Goal: Task Accomplishment & Management: Use online tool/utility

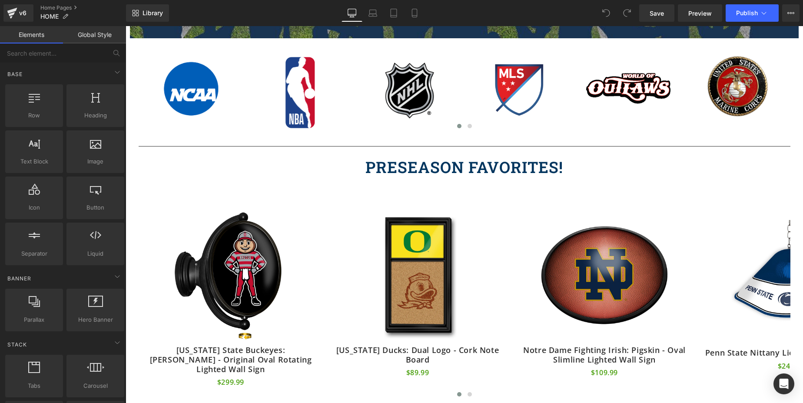
scroll to position [227, 0]
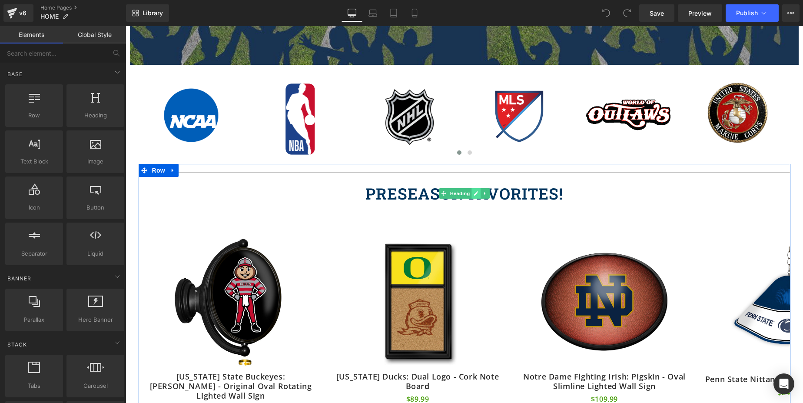
drag, startPoint x: 454, startPoint y: 195, endPoint x: 472, endPoint y: 193, distance: 17.9
click at [454, 195] on span "Heading" at bounding box center [459, 193] width 23 height 10
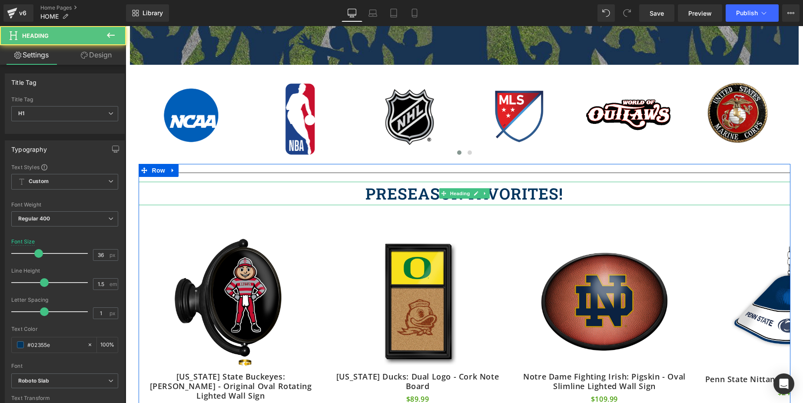
click at [392, 188] on h1 "PRESEASON FAVORITES!" at bounding box center [465, 193] width 652 height 23
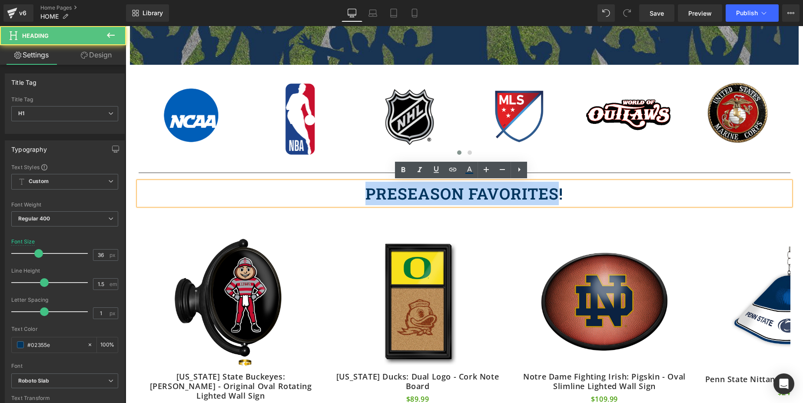
drag, startPoint x: 552, startPoint y: 194, endPoint x: 311, endPoint y: 191, distance: 240.3
click at [311, 191] on h1 "PRESEASON FAVORITES!" at bounding box center [465, 193] width 652 height 23
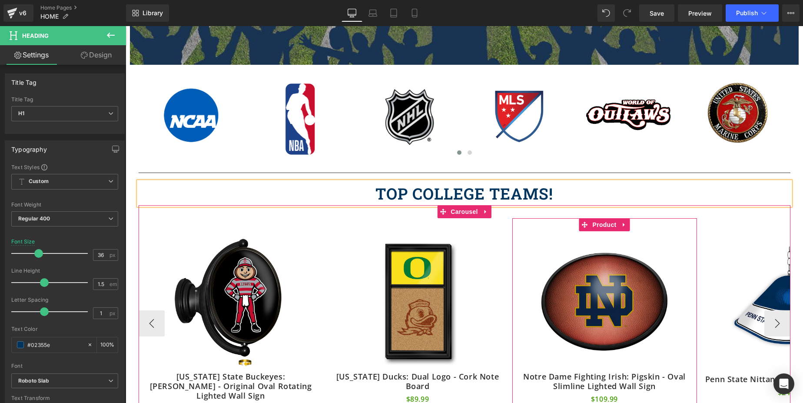
drag, startPoint x: 605, startPoint y: 224, endPoint x: 405, endPoint y: 238, distance: 199.9
click at [605, 224] on span "Product" at bounding box center [604, 224] width 28 height 13
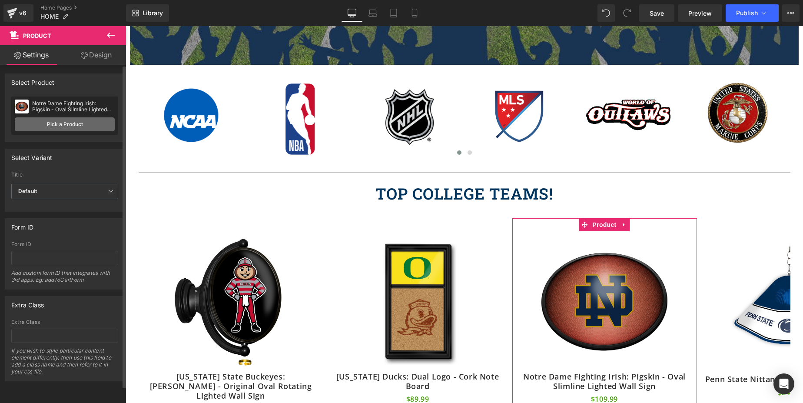
click at [51, 124] on link "Pick a Product" at bounding box center [65, 124] width 100 height 14
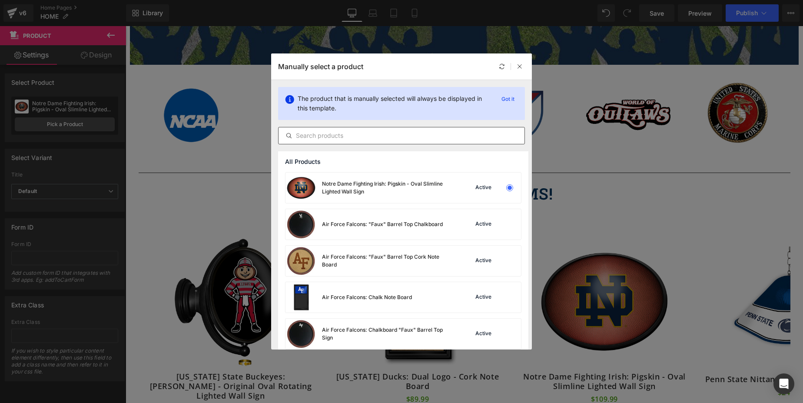
click at [374, 132] on input "text" at bounding box center [401, 135] width 246 height 10
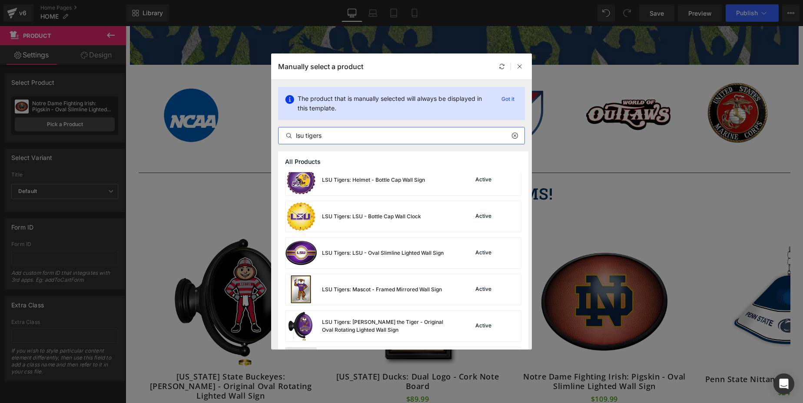
scroll to position [1321, 0]
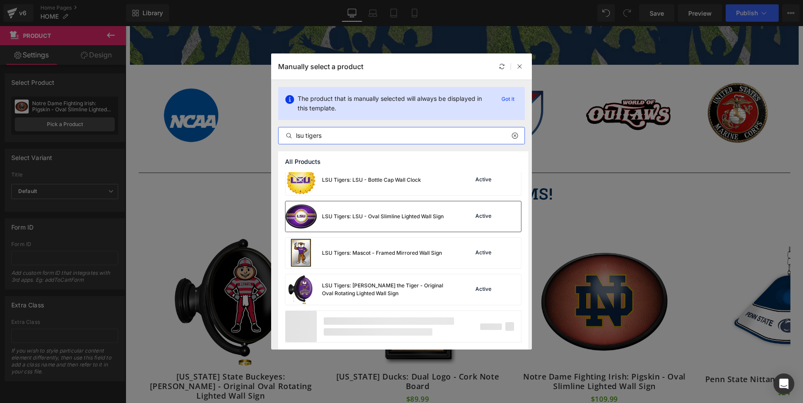
type input "lsu tigers"
click at [306, 212] on img at bounding box center [300, 216] width 31 height 30
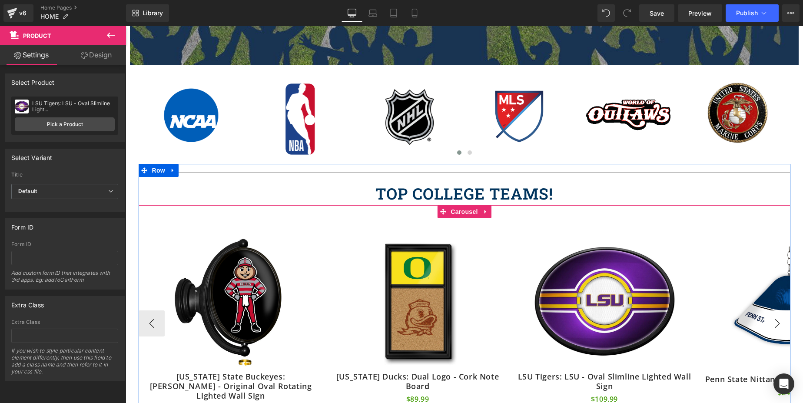
click at [775, 314] on button "›" at bounding box center [777, 323] width 26 height 26
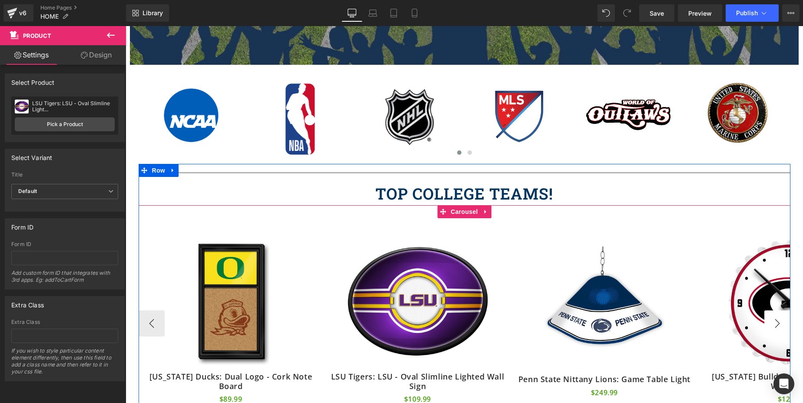
click at [775, 314] on button "›" at bounding box center [777, 323] width 26 height 26
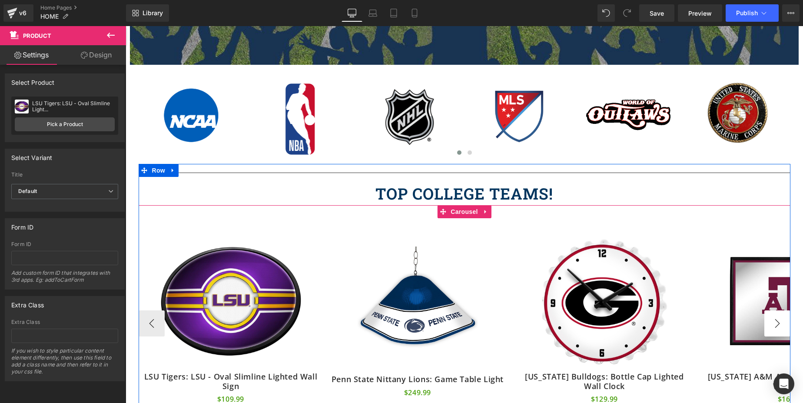
click at [775, 314] on button "›" at bounding box center [777, 323] width 26 height 26
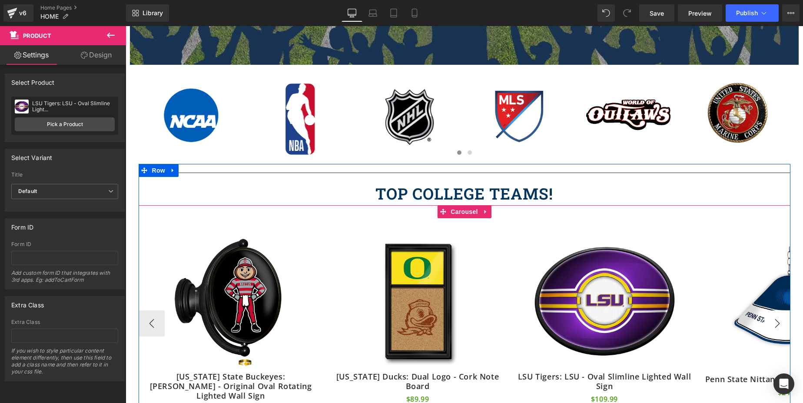
click at [775, 314] on button "›" at bounding box center [777, 323] width 26 height 26
click at [773, 316] on button "›" at bounding box center [777, 323] width 26 height 26
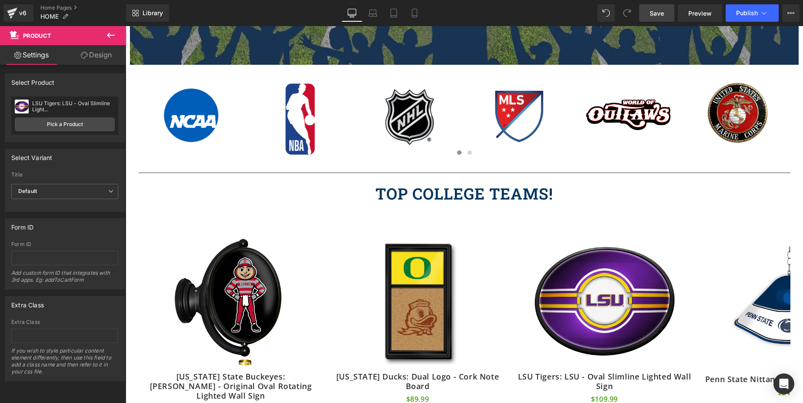
click at [659, 10] on span "Save" at bounding box center [656, 13] width 14 height 9
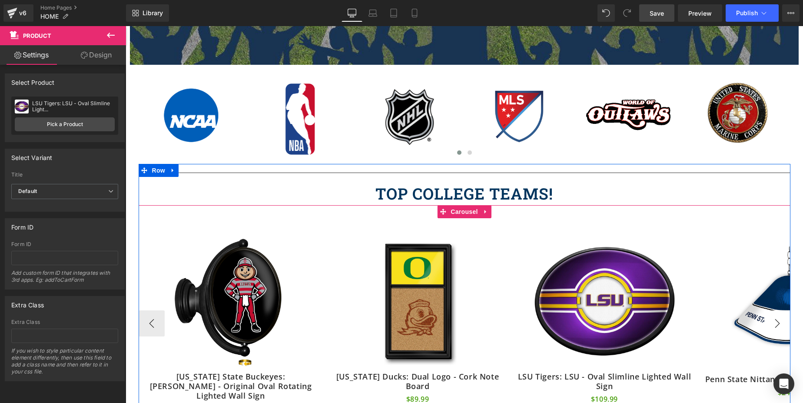
click at [774, 318] on button "›" at bounding box center [777, 323] width 26 height 26
click at [462, 209] on span "Carousel" at bounding box center [463, 211] width 31 height 13
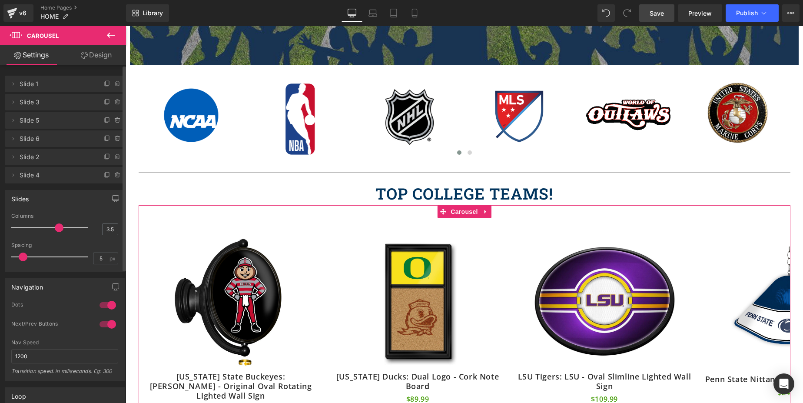
click at [37, 179] on span "Slide 4" at bounding box center [56, 175] width 73 height 17
click at [13, 176] on icon at bounding box center [14, 174] width 2 height 3
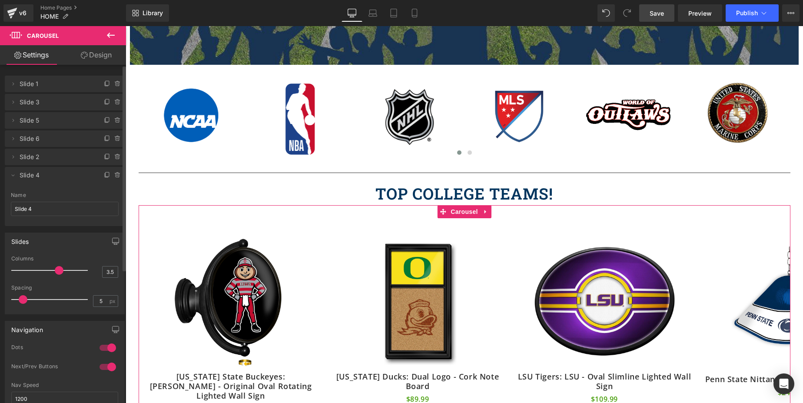
click at [33, 176] on span "Slide 4" at bounding box center [56, 175] width 73 height 17
click at [71, 180] on span "Slide 4" at bounding box center [56, 175] width 73 height 17
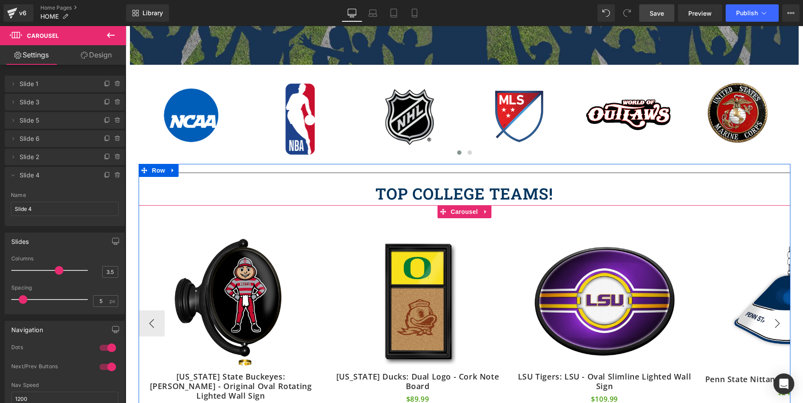
click at [772, 317] on button "›" at bounding box center [777, 323] width 26 height 26
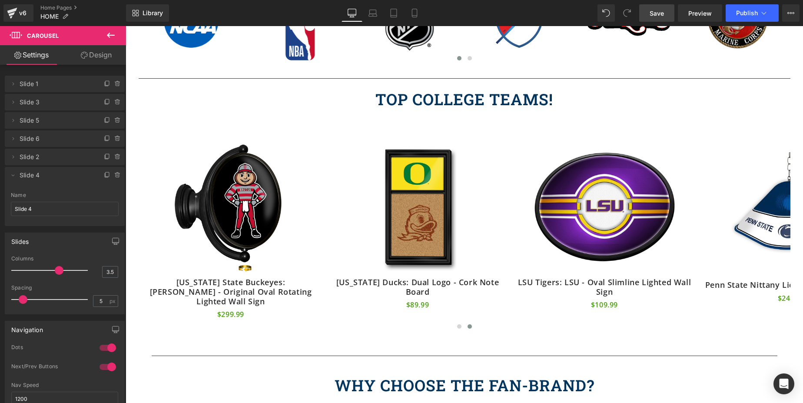
scroll to position [371, 0]
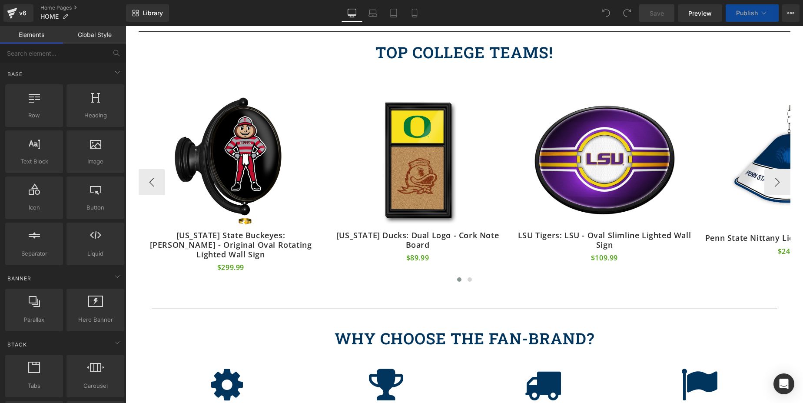
scroll to position [387, 0]
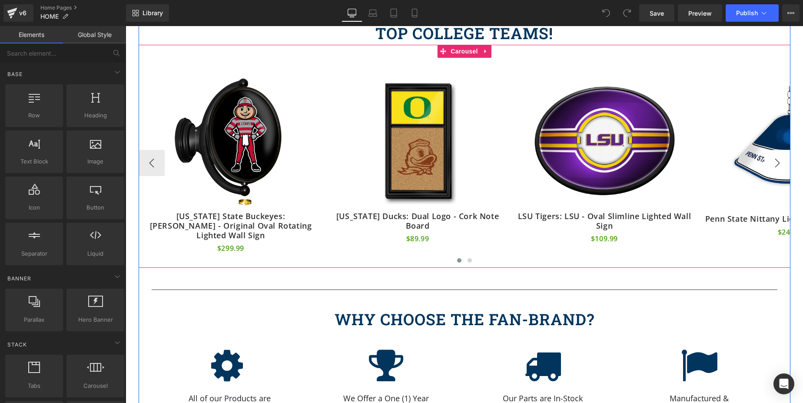
click at [774, 151] on button "›" at bounding box center [777, 163] width 26 height 26
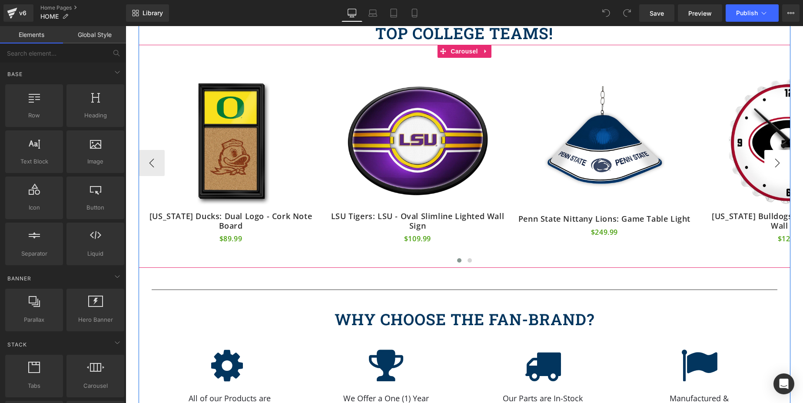
click at [774, 151] on button "›" at bounding box center [777, 163] width 26 height 26
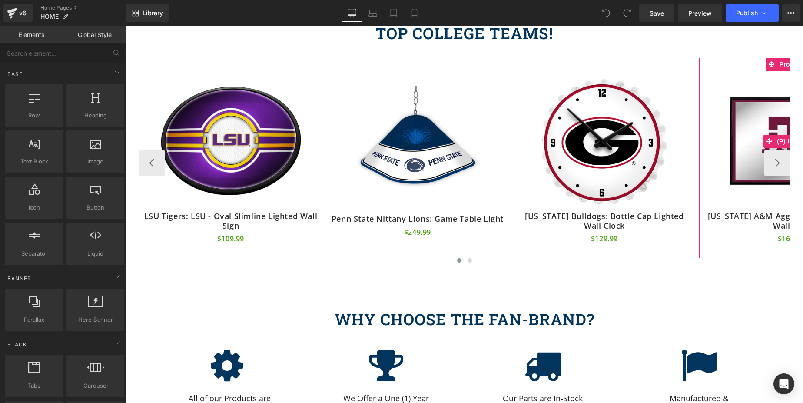
click at [759, 130] on img at bounding box center [791, 141] width 141 height 141
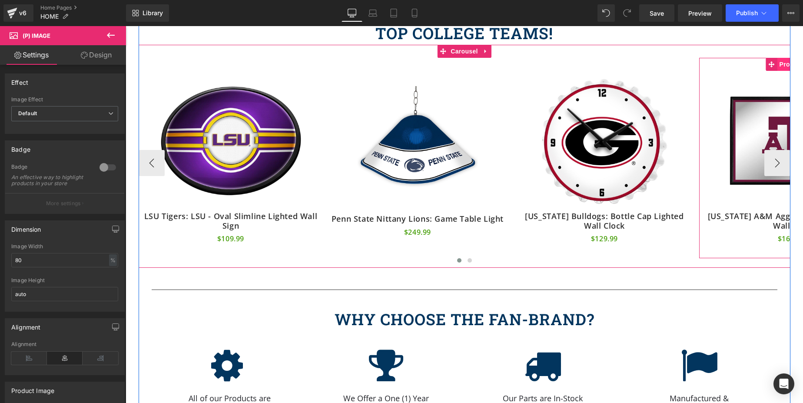
click at [779, 63] on span "Product" at bounding box center [791, 64] width 28 height 13
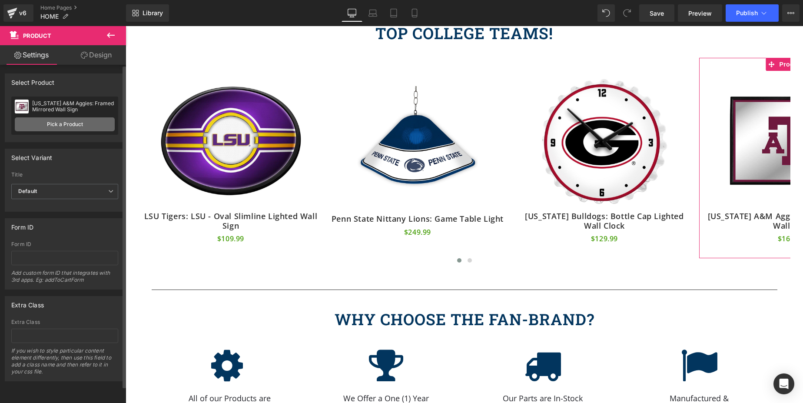
click at [60, 121] on link "Pick a Product" at bounding box center [65, 124] width 100 height 14
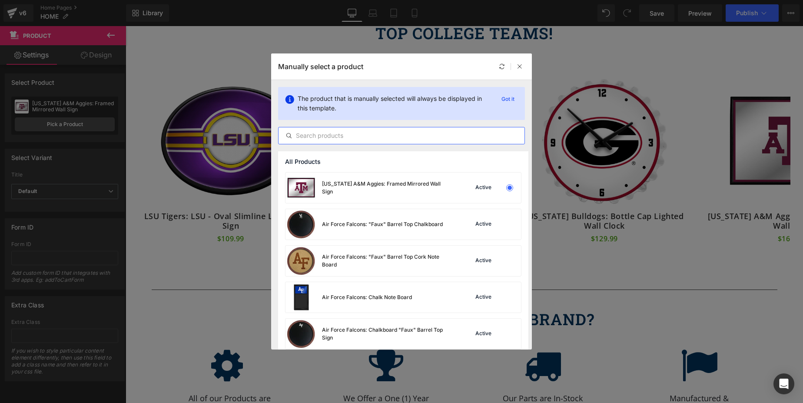
click at [399, 133] on input "text" at bounding box center [401, 135] width 246 height 10
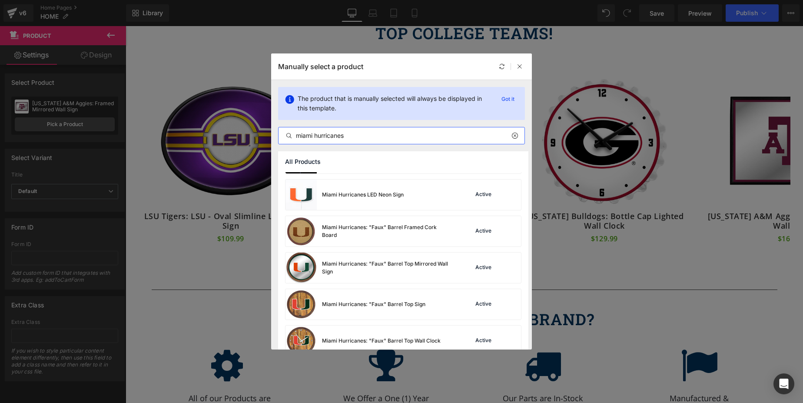
scroll to position [33, 0]
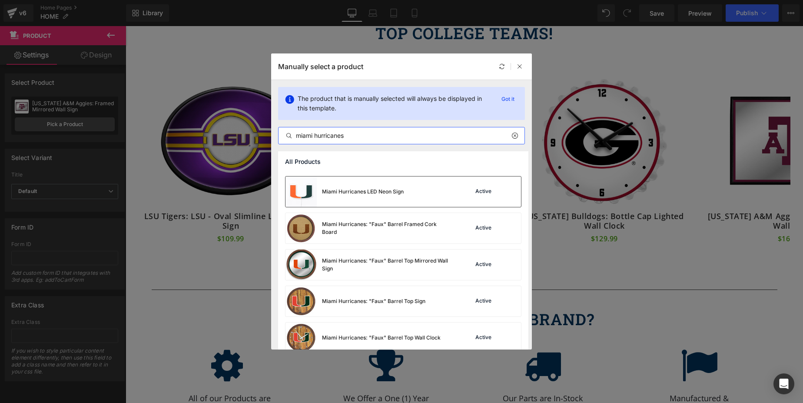
type input "miami hurricanes"
click at [361, 190] on div "Miami Hurricanes LED Neon Sign" at bounding box center [363, 192] width 82 height 8
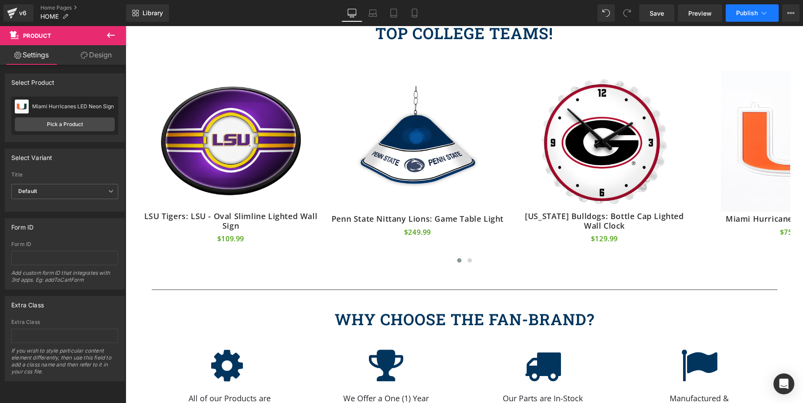
click at [743, 10] on span "Publish" at bounding box center [747, 13] width 22 height 7
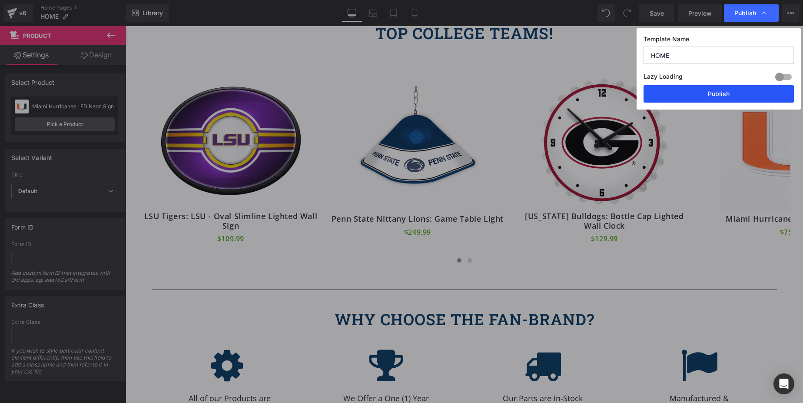
click at [709, 97] on button "Publish" at bounding box center [718, 93] width 150 height 17
